Goal: Check status: Check status

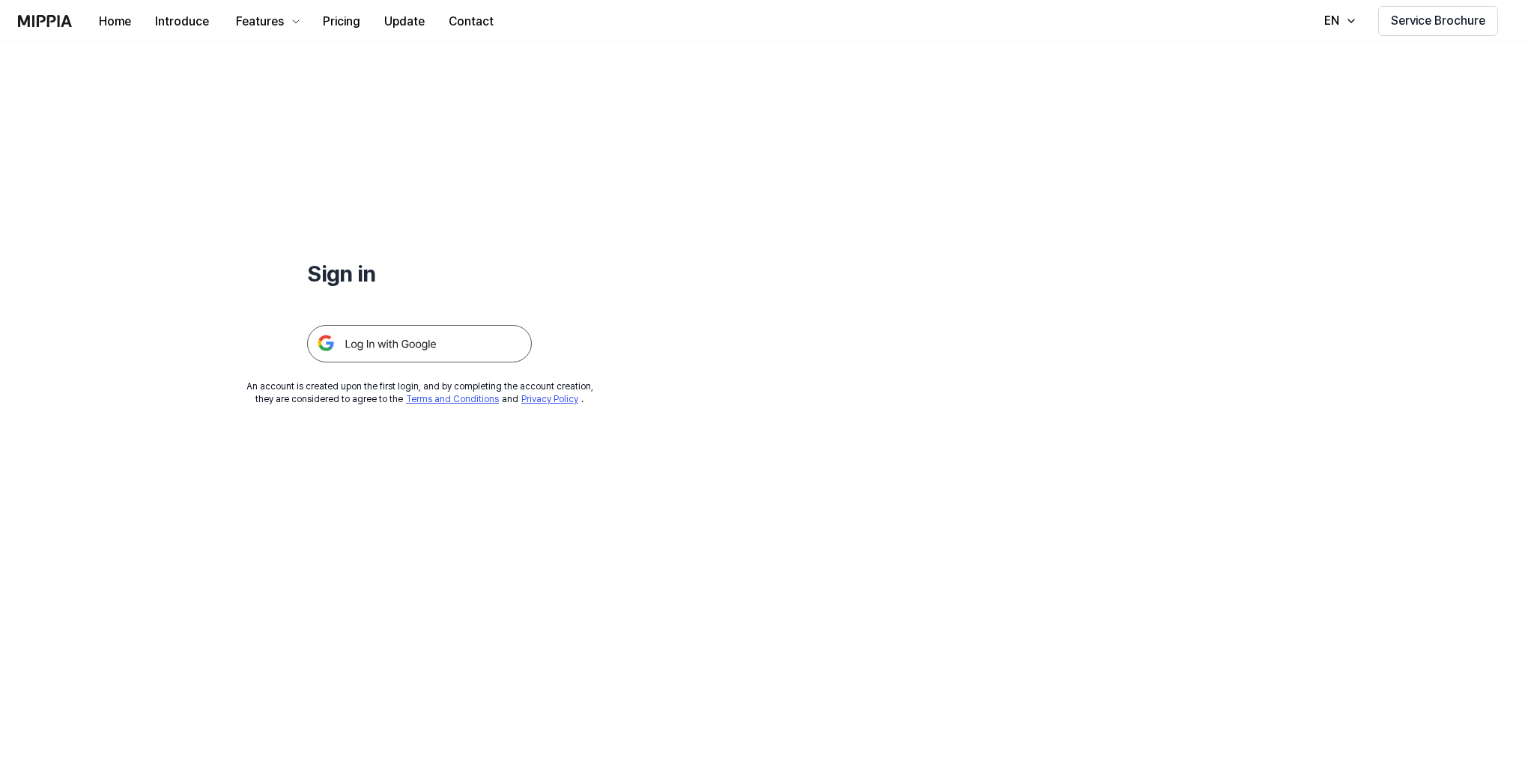
click at [411, 343] on img at bounding box center [419, 344] width 225 height 37
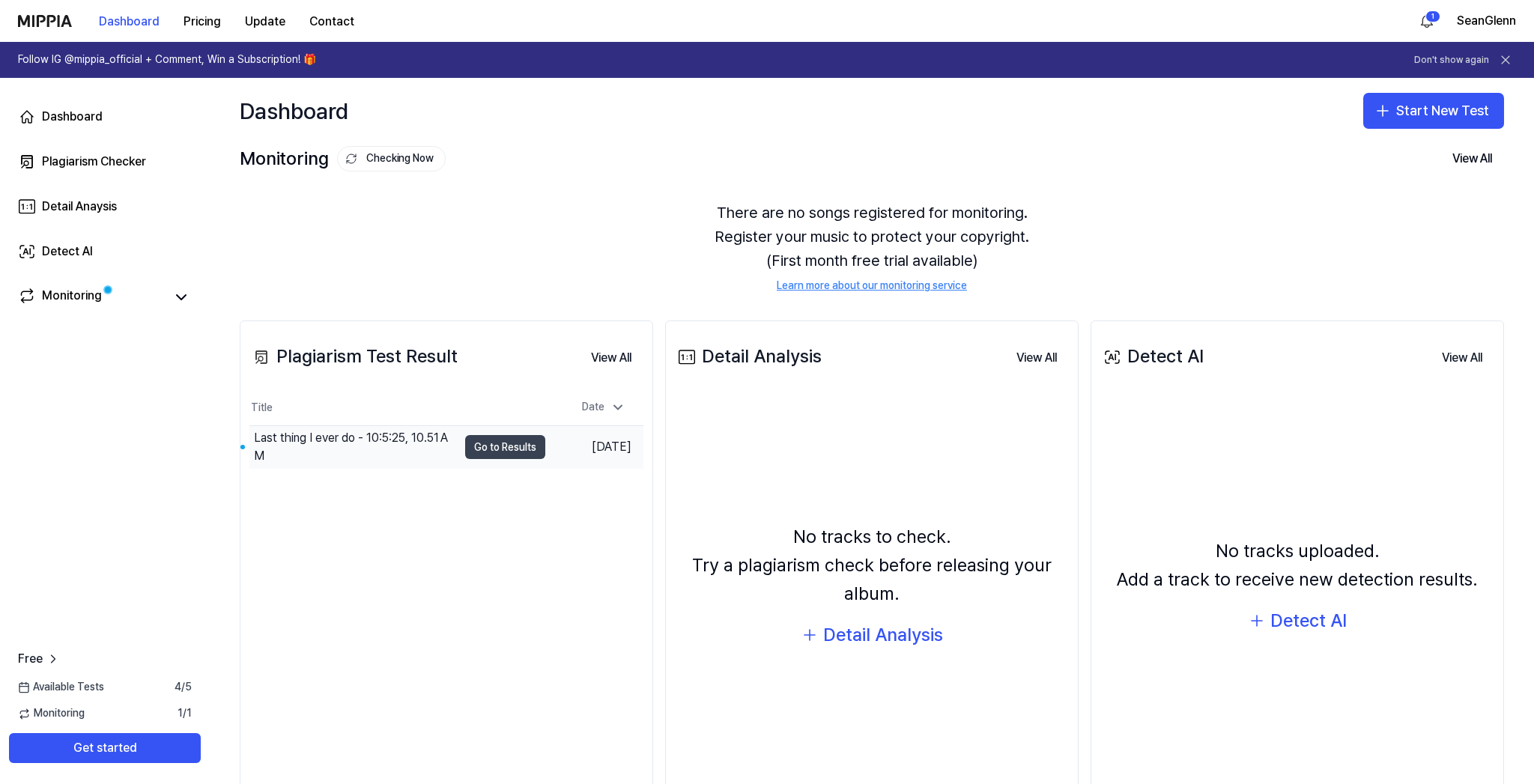
click at [496, 447] on button "Go to Results" at bounding box center [505, 447] width 80 height 24
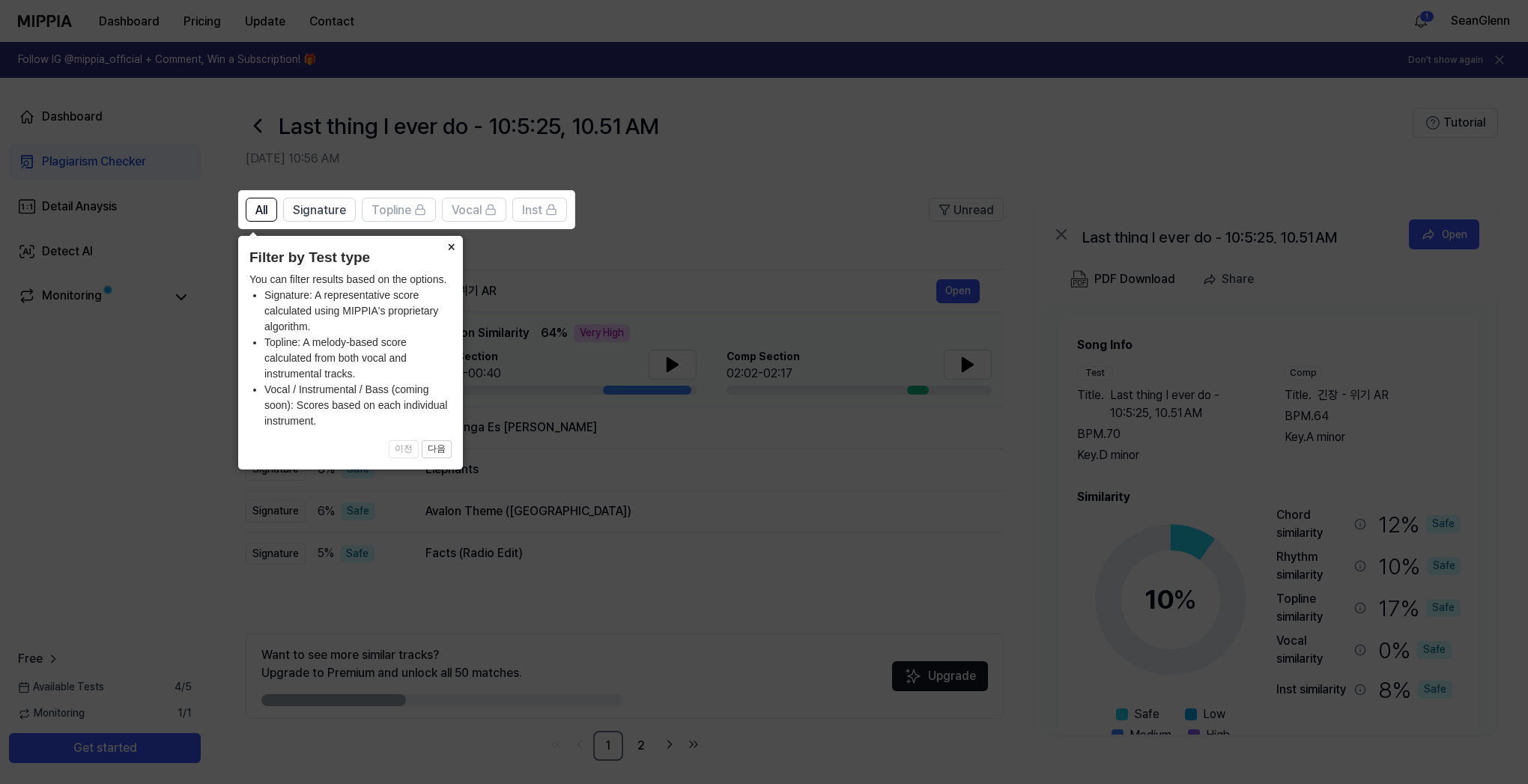
click at [448, 250] on button "×" at bounding box center [451, 246] width 24 height 21
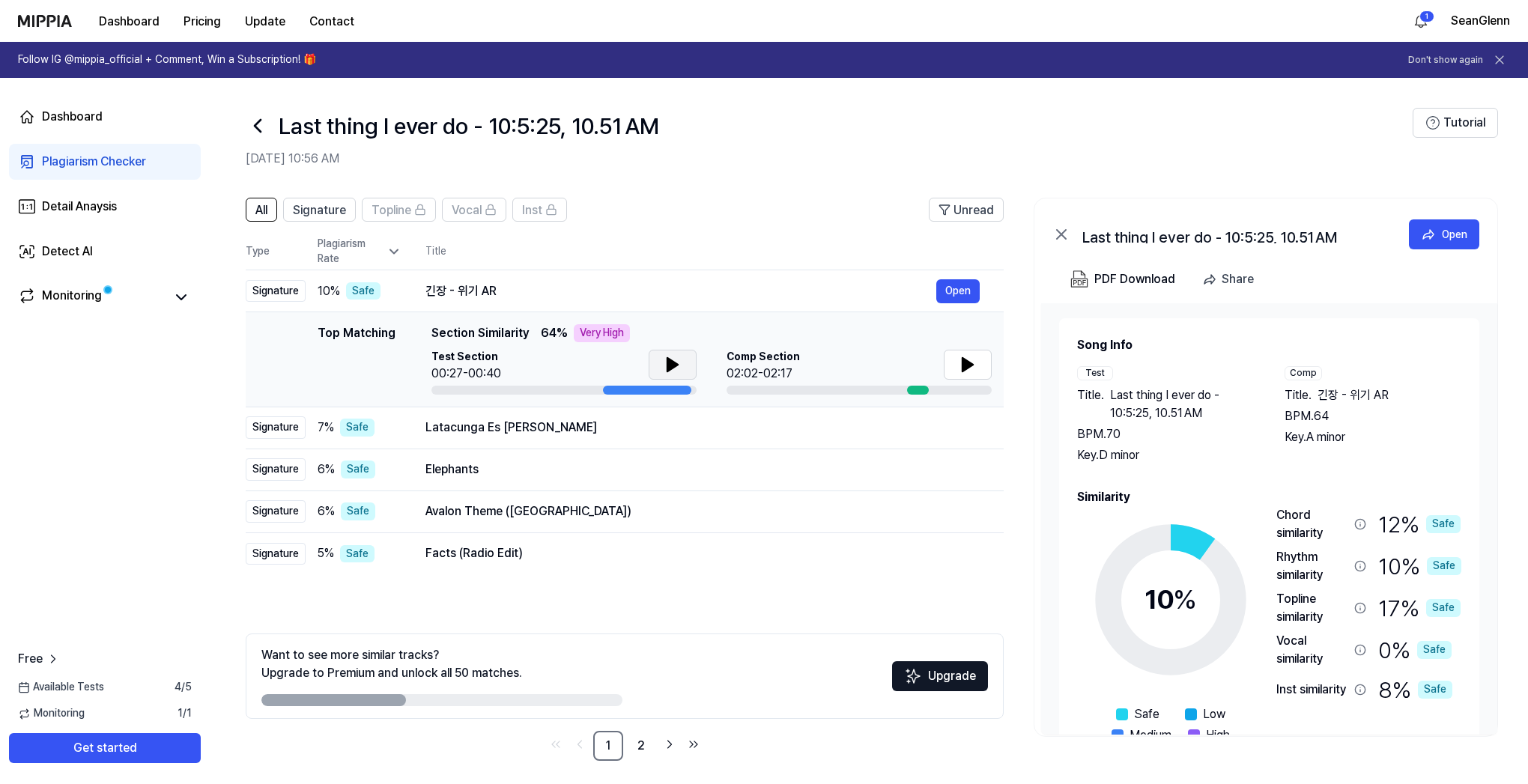
click at [673, 367] on icon at bounding box center [672, 365] width 10 height 14
click at [674, 367] on icon at bounding box center [676, 365] width 3 height 12
click at [974, 364] on icon at bounding box center [967, 364] width 18 height 18
click at [973, 366] on icon at bounding box center [967, 364] width 18 height 18
click at [957, 283] on button "Open" at bounding box center [958, 291] width 43 height 24
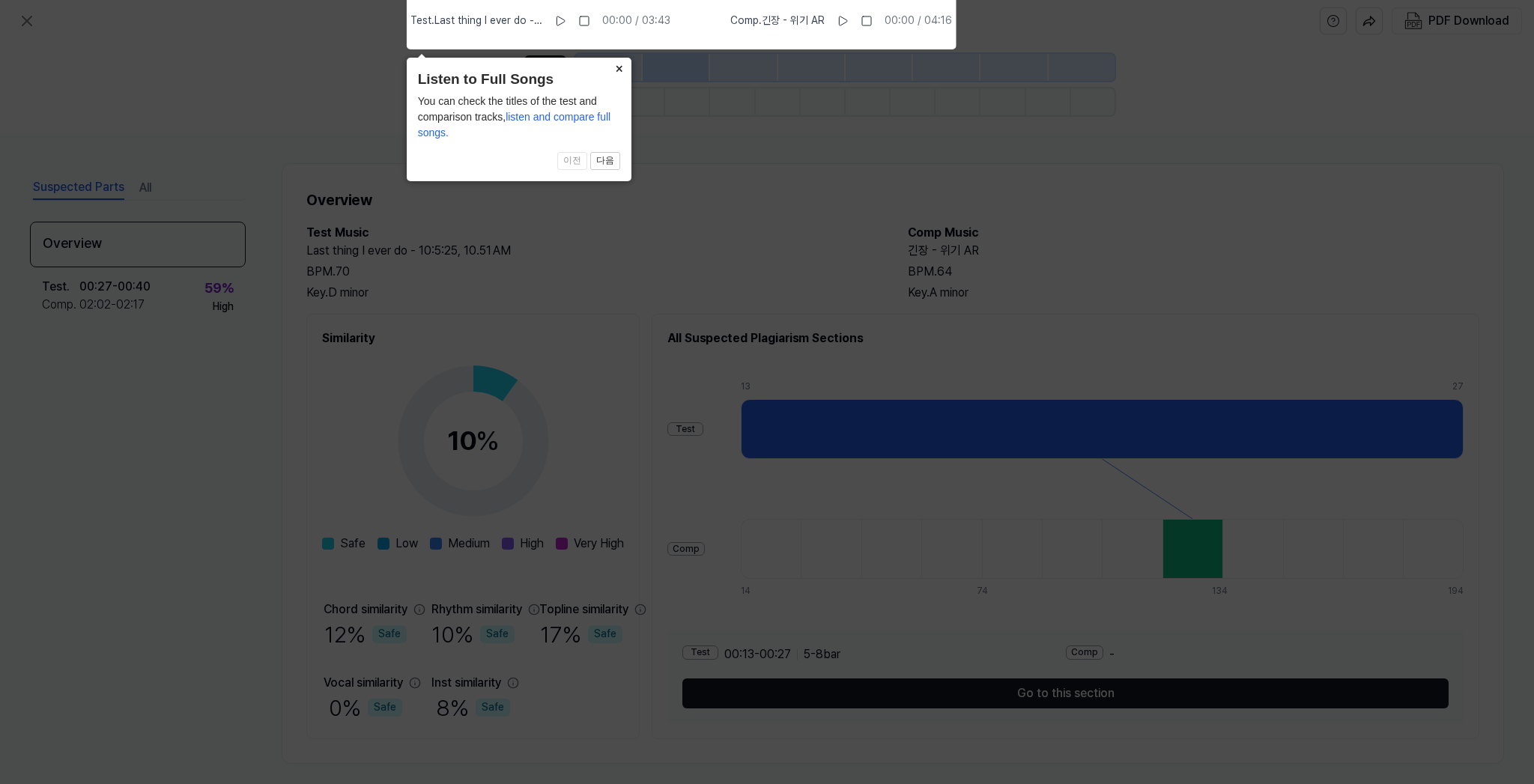
click at [621, 65] on button "×" at bounding box center [620, 68] width 24 height 21
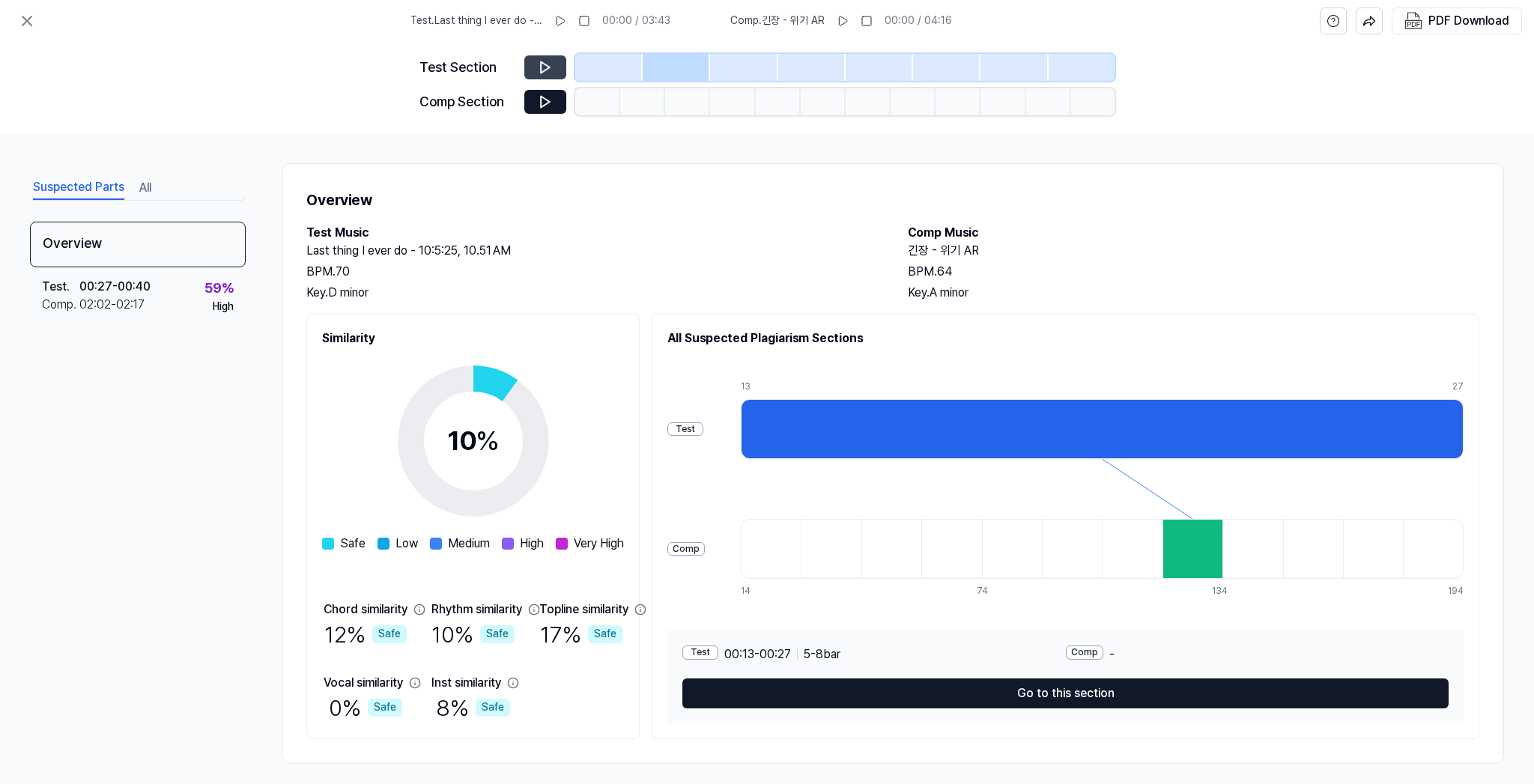
click at [531, 62] on button at bounding box center [545, 67] width 42 height 24
click at [544, 67] on icon at bounding box center [545, 68] width 15 height 15
click at [563, 11] on button at bounding box center [560, 21] width 24 height 24
click at [849, 25] on icon at bounding box center [842, 21] width 12 height 12
click at [541, 101] on icon at bounding box center [545, 102] width 15 height 15
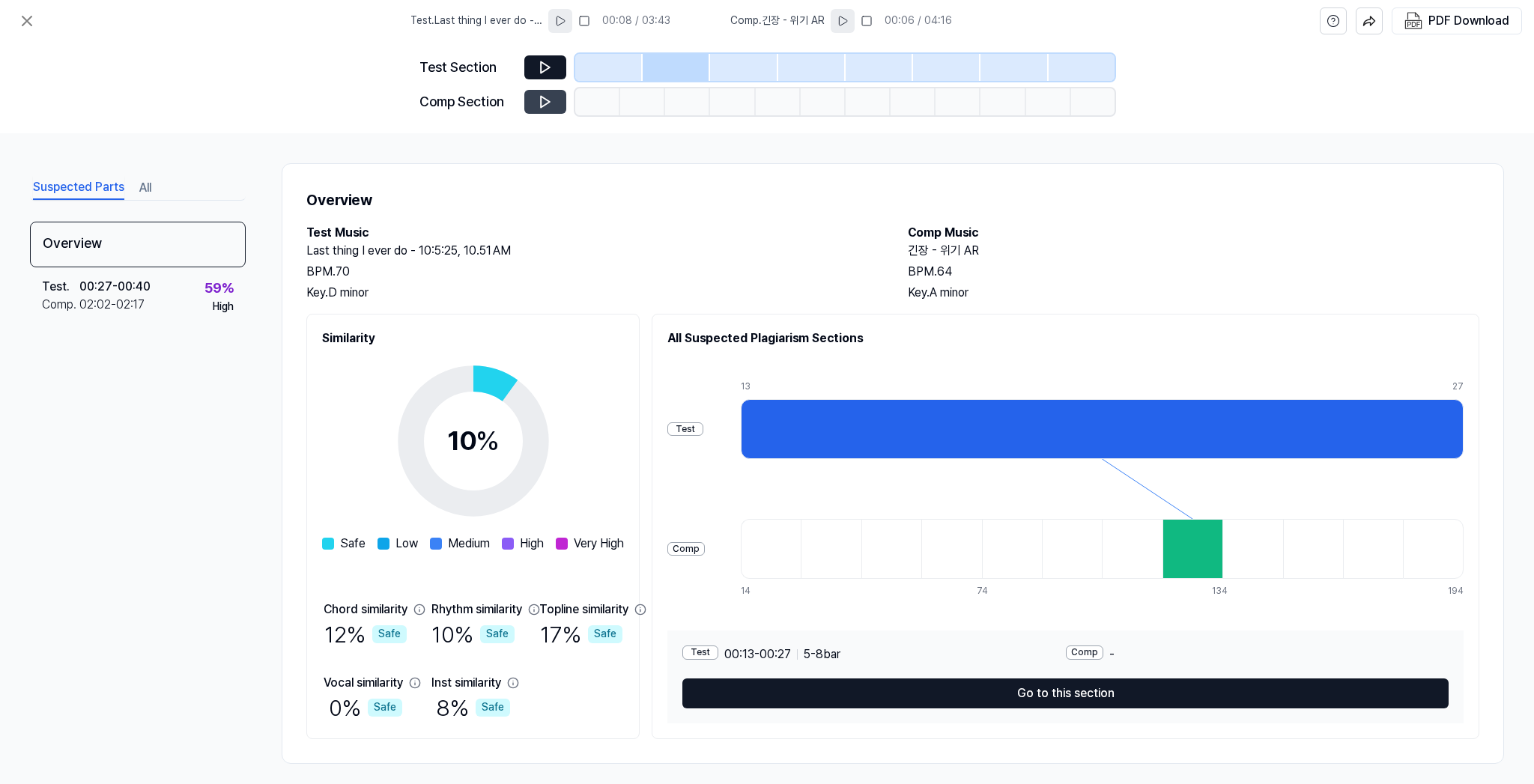
click at [571, 25] on button at bounding box center [560, 21] width 24 height 24
click at [721, 62] on div at bounding box center [743, 68] width 67 height 27
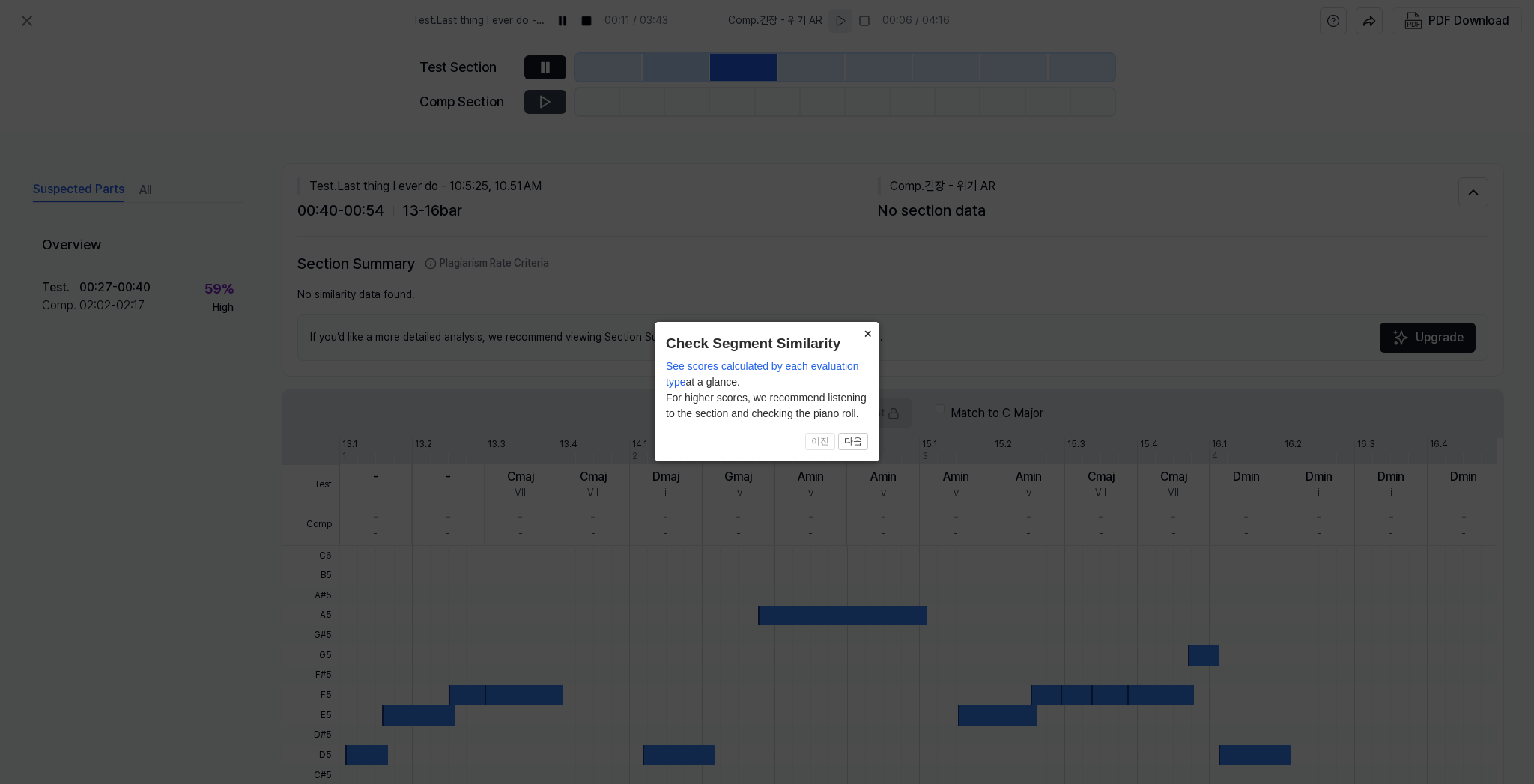
click at [869, 332] on button "×" at bounding box center [868, 332] width 24 height 21
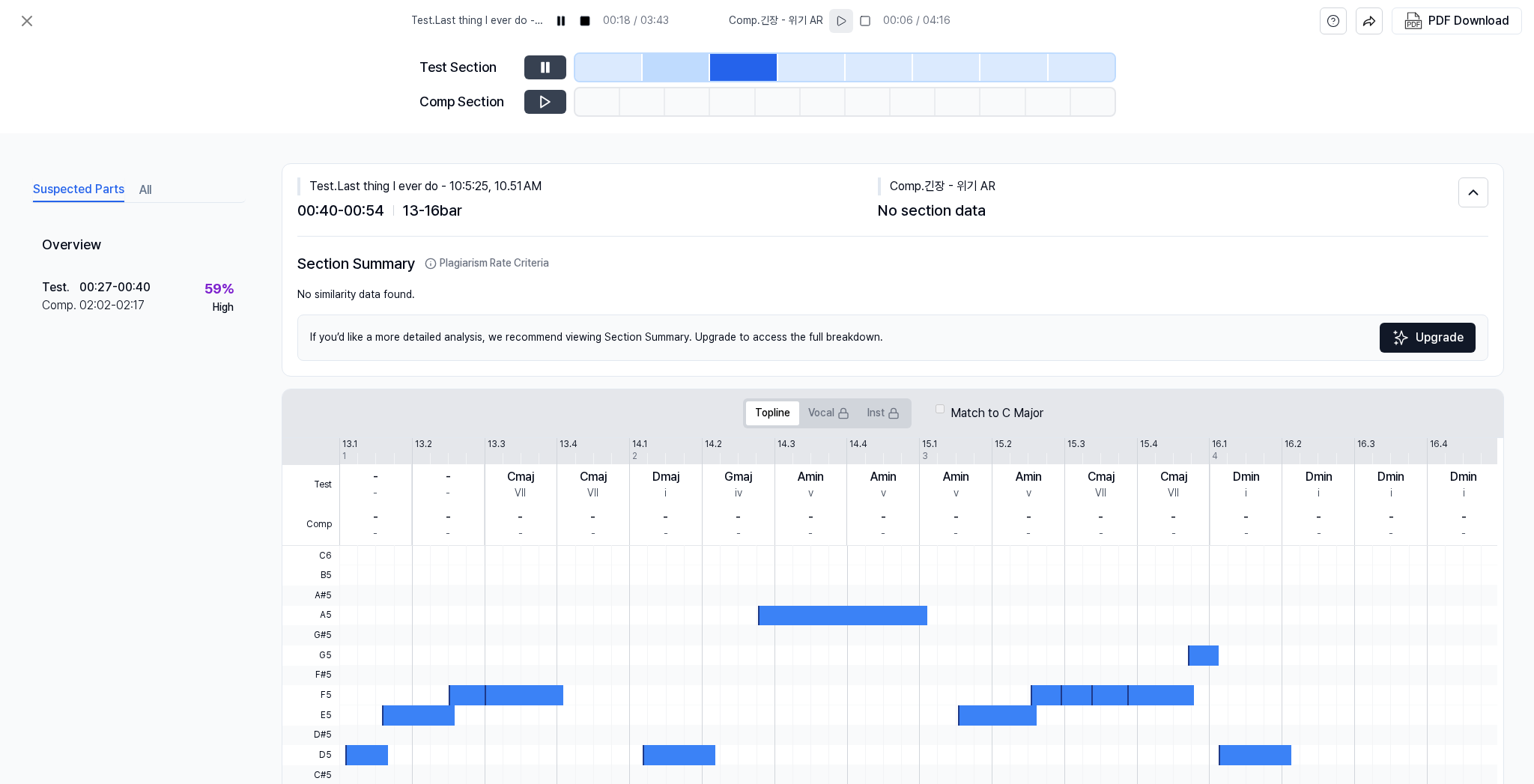
click at [544, 64] on icon at bounding box center [542, 66] width 3 height 9
click at [847, 20] on icon at bounding box center [841, 21] width 12 height 12
click at [739, 92] on div at bounding box center [732, 102] width 45 height 27
click at [739, 104] on div at bounding box center [732, 102] width 45 height 27
click at [532, 99] on button at bounding box center [545, 102] width 42 height 24
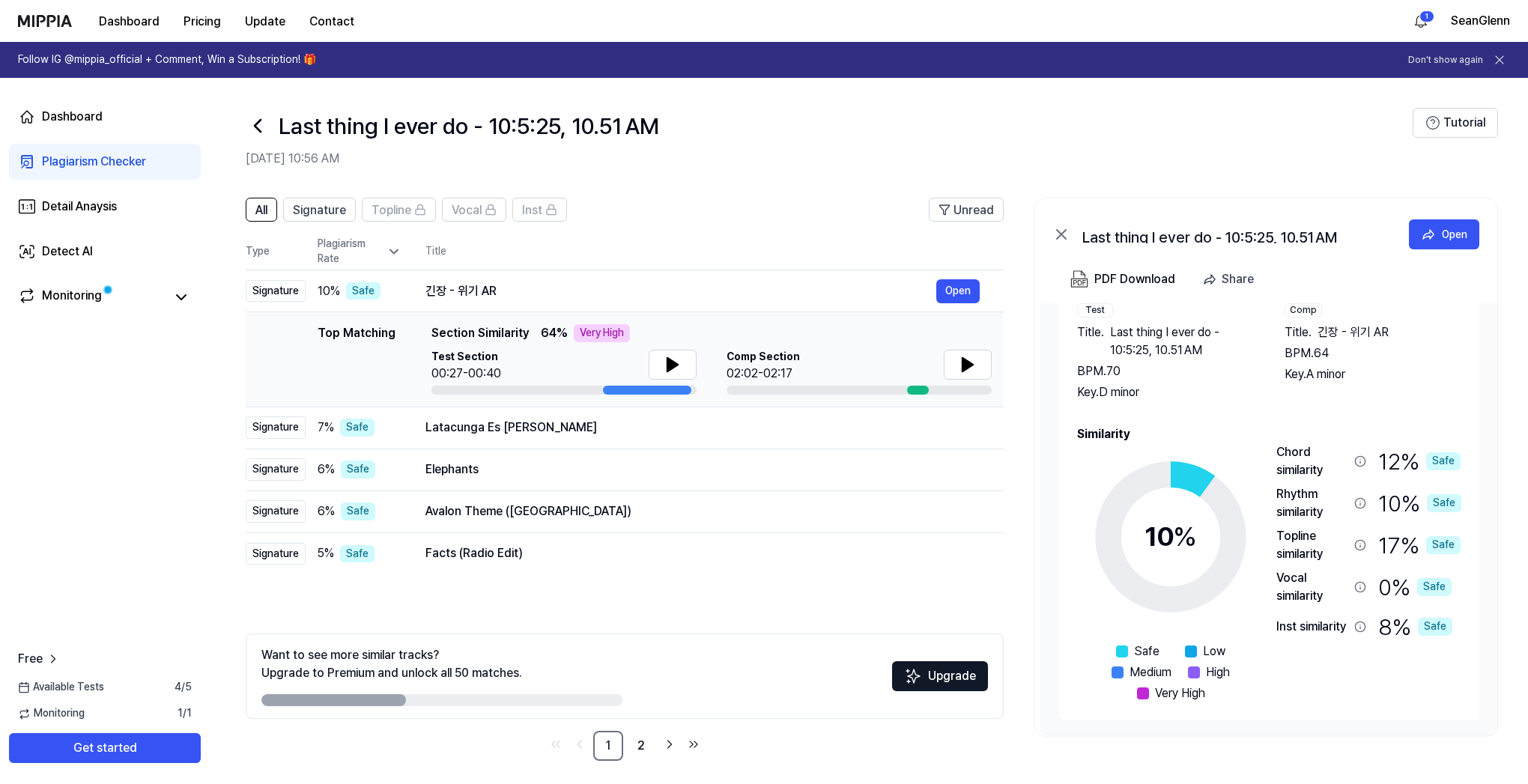
scroll to position [7, 0]
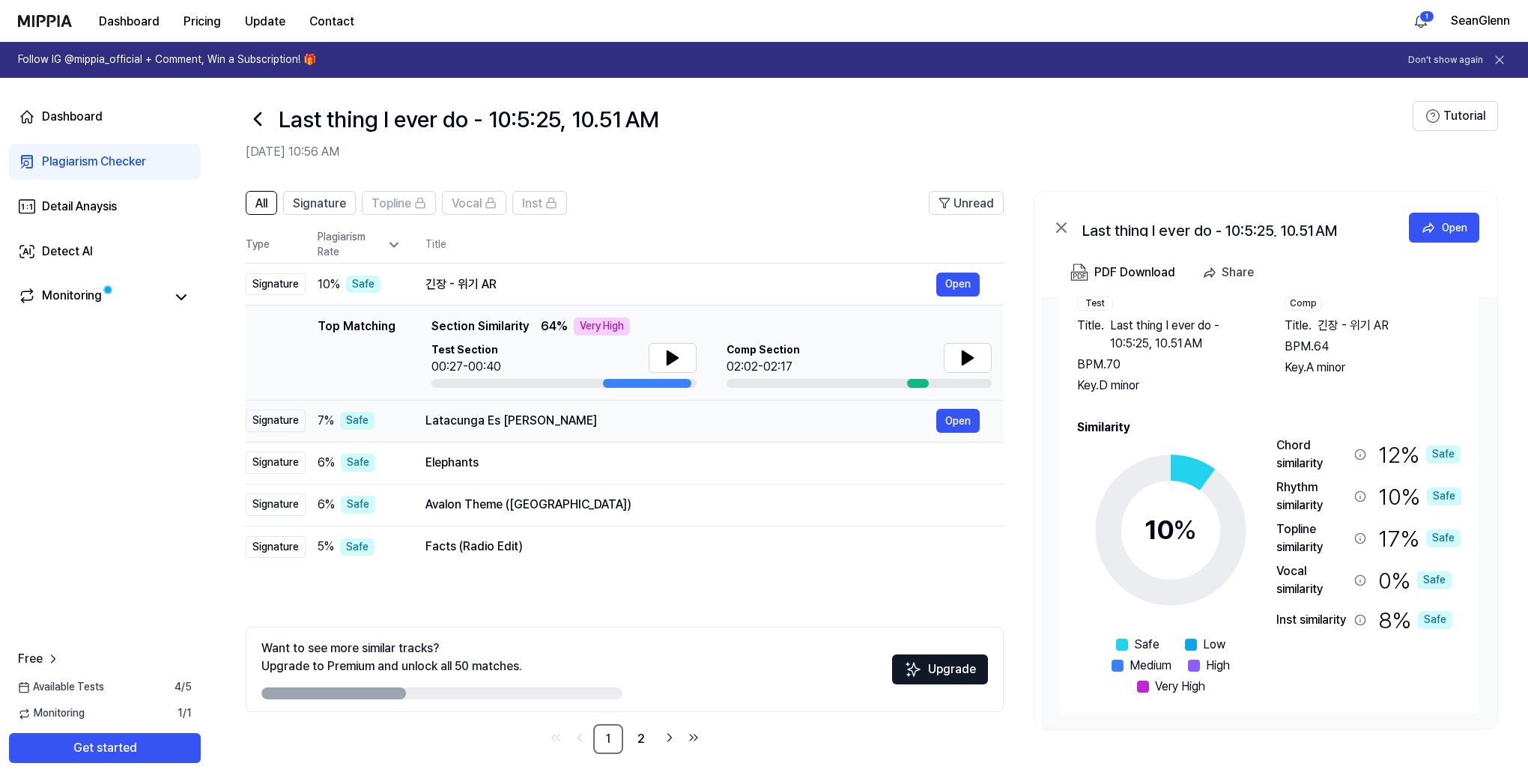
click at [435, 417] on div "Latacunga Es Bonita" at bounding box center [681, 420] width 511 height 18
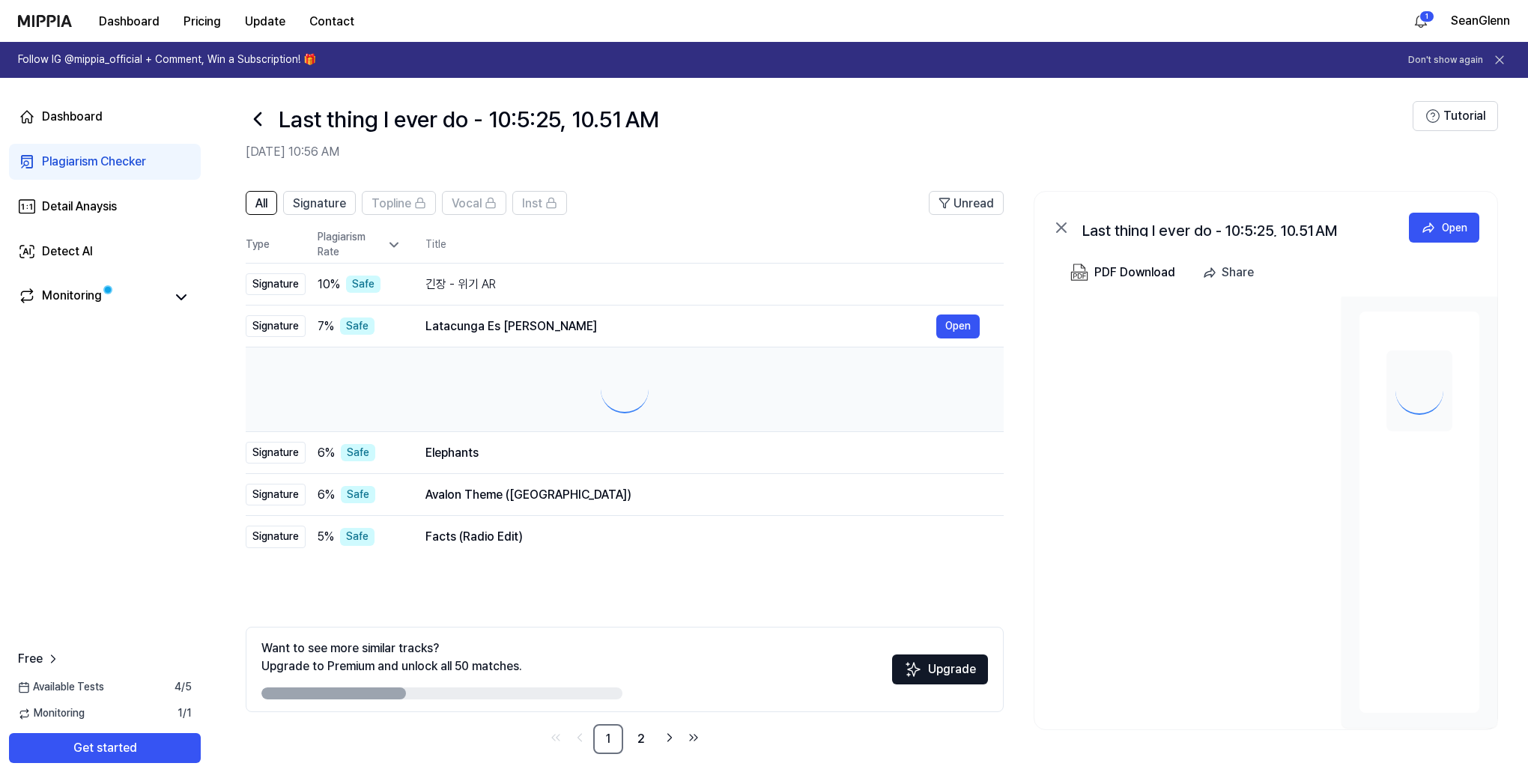
scroll to position [0, 0]
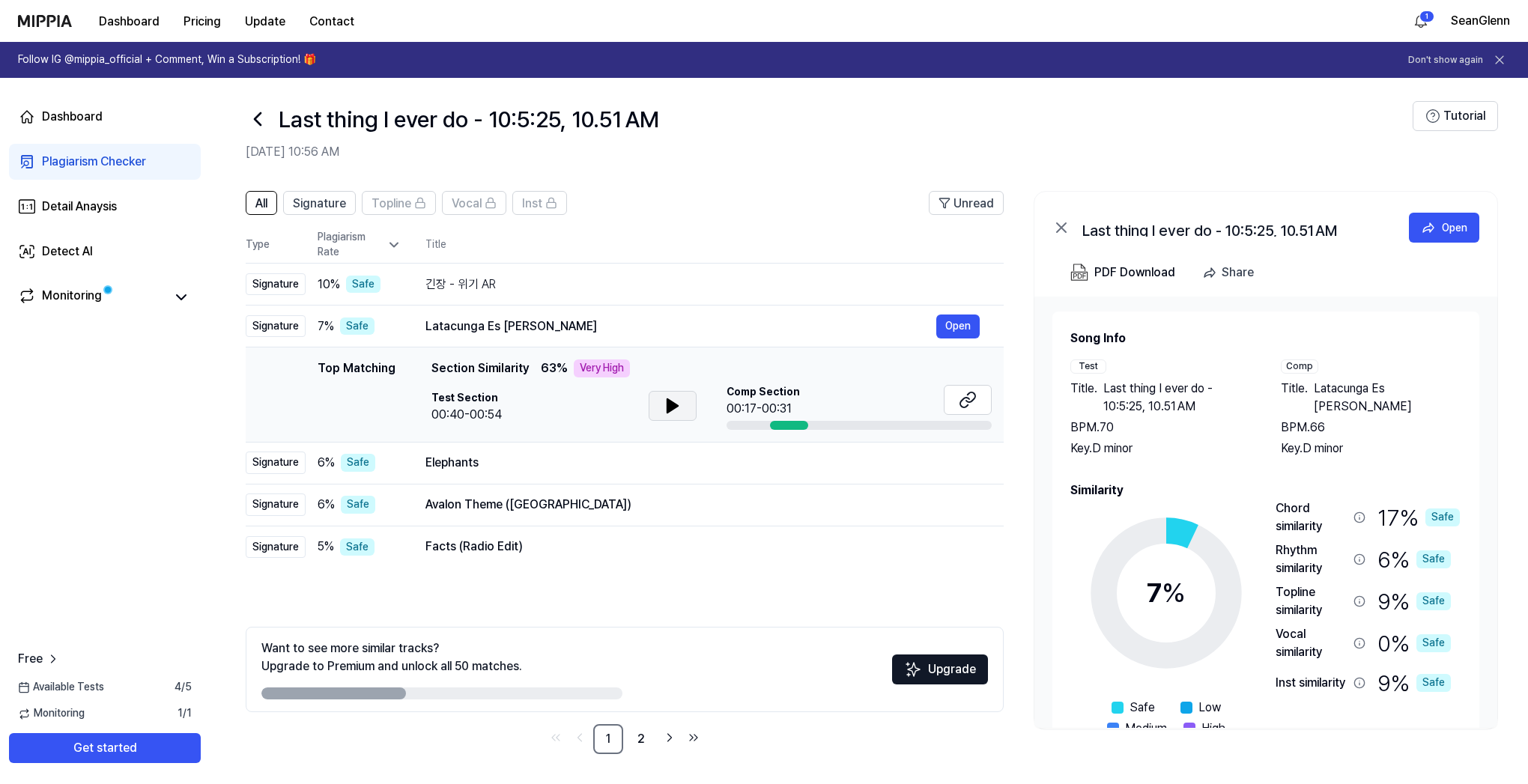
click at [677, 404] on icon at bounding box center [672, 406] width 18 height 18
click at [677, 407] on icon at bounding box center [676, 406] width 3 height 12
